Goal: Transaction & Acquisition: Purchase product/service

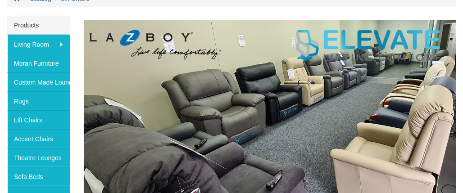
scroll to position [181, 0]
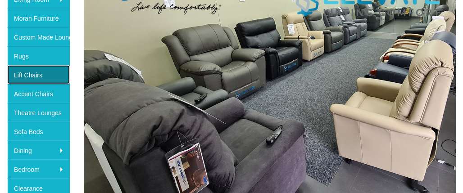
click at [44, 75] on link "Lift Chairs" at bounding box center [38, 74] width 63 height 19
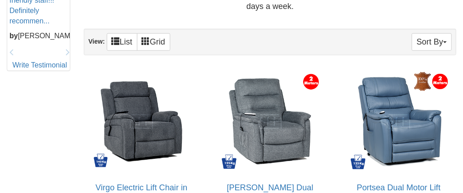
scroll to position [540, 0]
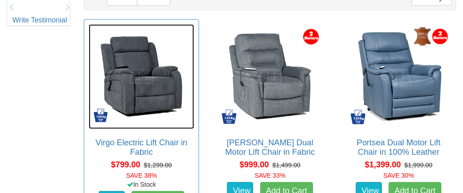
click at [130, 83] on img at bounding box center [141, 76] width 105 height 105
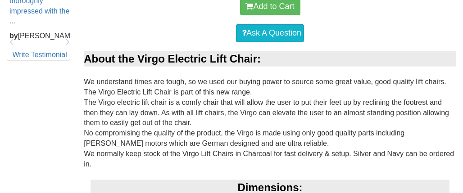
scroll to position [540, 0]
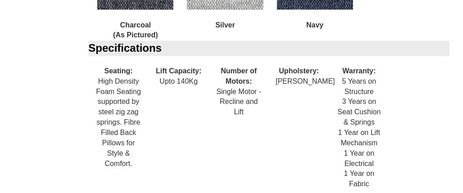
scroll to position [883, 0]
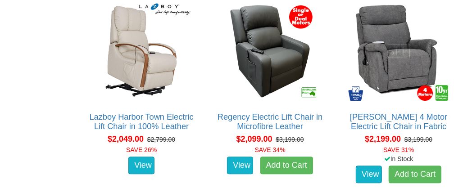
scroll to position [1211, 0]
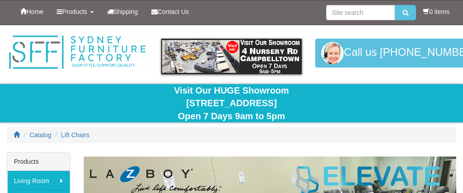
scroll to position [181, 0]
